Goal: Find specific fact

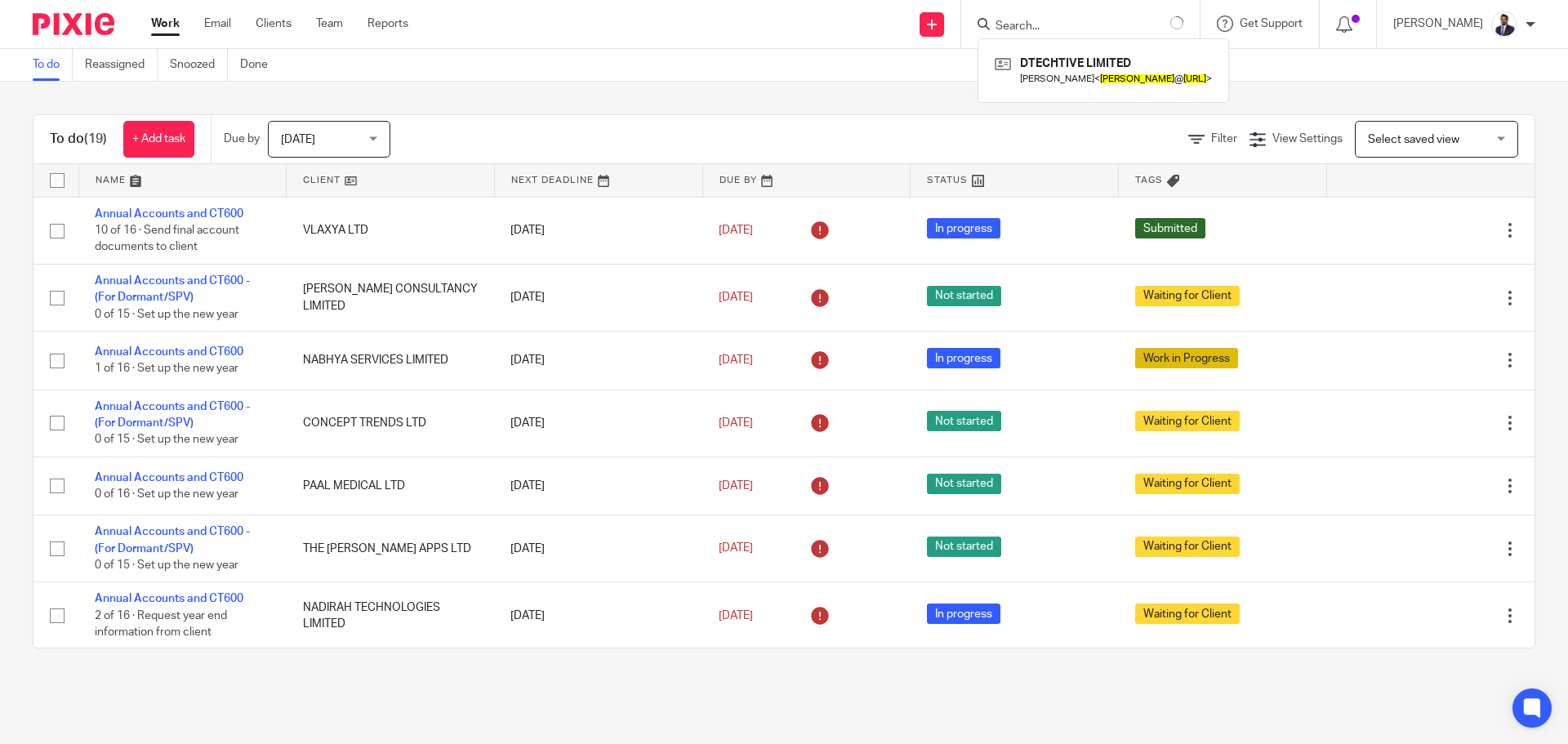
click at [1059, 18] on form at bounding box center [1088, 25] width 189 height 21
click at [1038, 25] on input "Search" at bounding box center [1077, 27] width 147 height 15
type input "alayd"
click at [1054, 68] on link at bounding box center [1121, 70] width 242 height 38
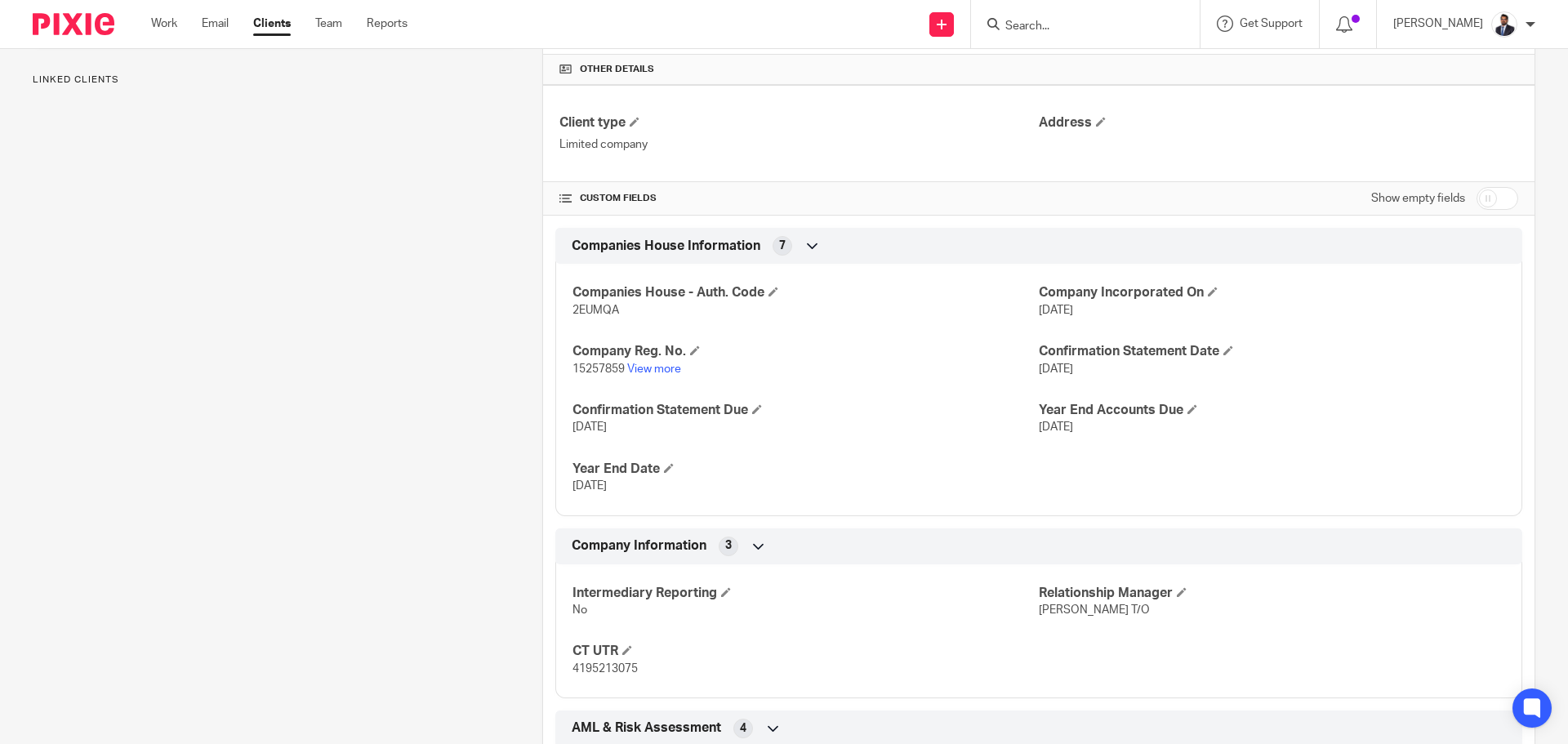
scroll to position [381, 0]
click at [609, 307] on span "2EUMQA" at bounding box center [596, 308] width 46 height 11
click at [614, 307] on span "2EUMQA" at bounding box center [596, 308] width 46 height 11
drag, startPoint x: 615, startPoint y: 312, endPoint x: 568, endPoint y: 311, distance: 47.0
click at [573, 311] on p "2EUMQA" at bounding box center [806, 307] width 466 height 16
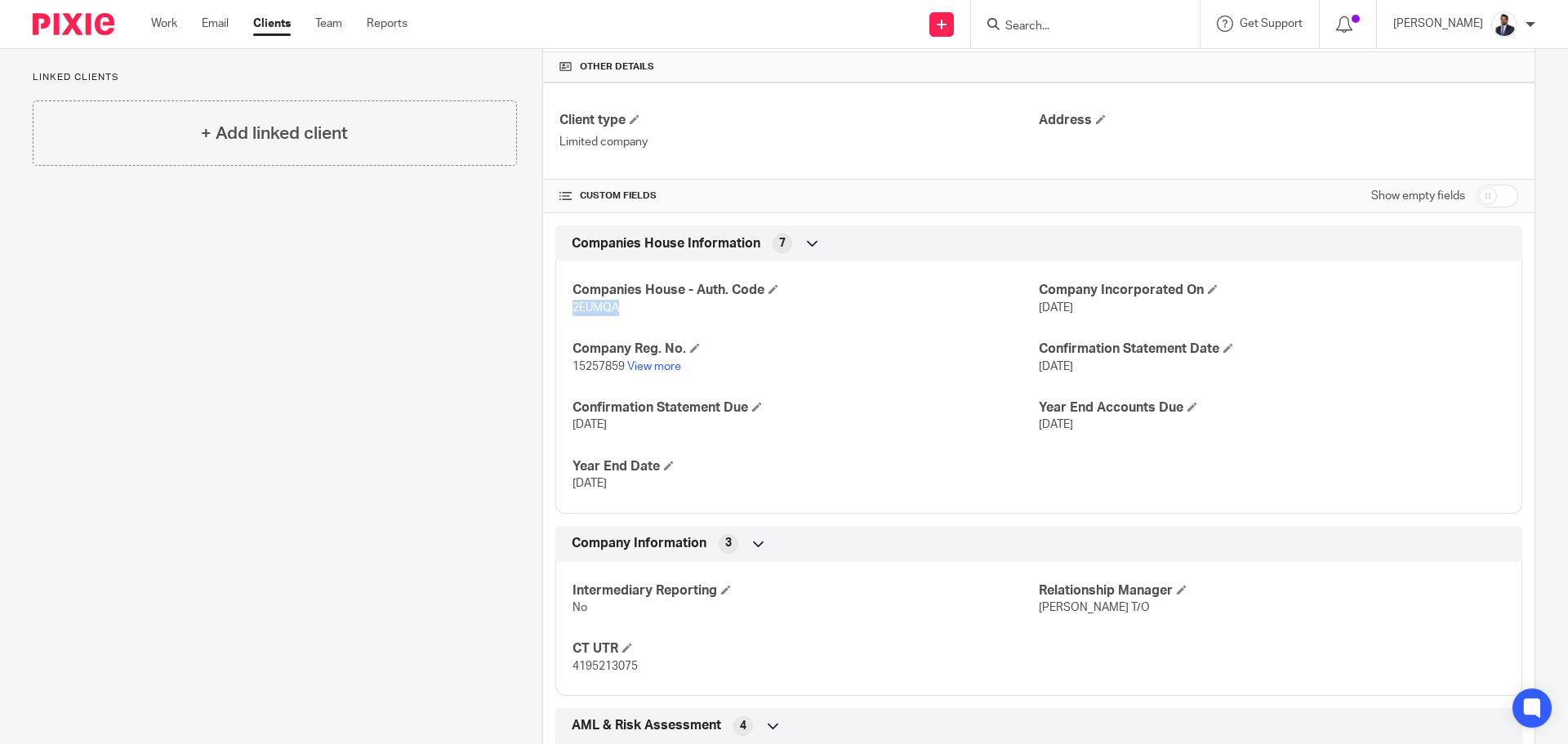
copy span "2EUMQA"
